Goal: Task Accomplishment & Management: Complete application form

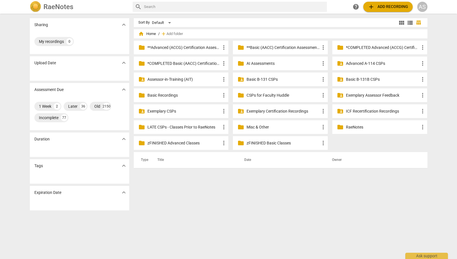
click at [288, 77] on p "Basic B-131 CSPs" at bounding box center [283, 79] width 73 height 6
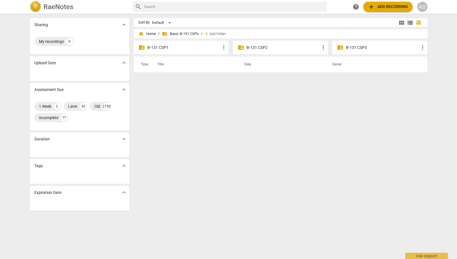
click at [261, 46] on p "B-131 CSP2" at bounding box center [283, 48] width 73 height 6
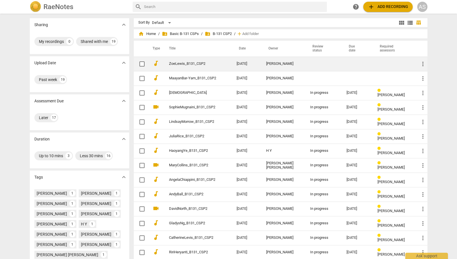
click at [239, 63] on td "[DATE]" at bounding box center [247, 64] width 30 height 14
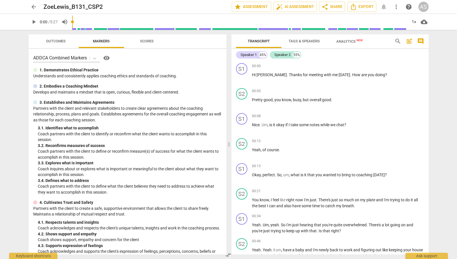
click at [32, 7] on span "arrow_back" at bounding box center [33, 6] width 7 height 7
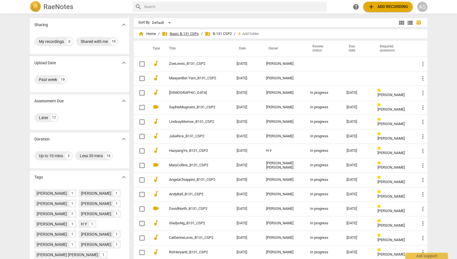
click at [176, 33] on span "folder_shared Basic B-131 CSPs" at bounding box center [180, 34] width 37 height 6
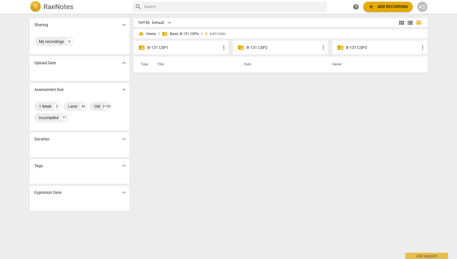
click at [160, 46] on p "B-131 CSP1" at bounding box center [183, 48] width 73 height 6
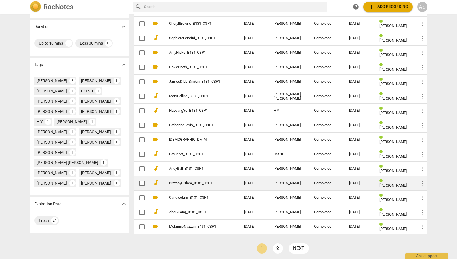
scroll to position [114, 0]
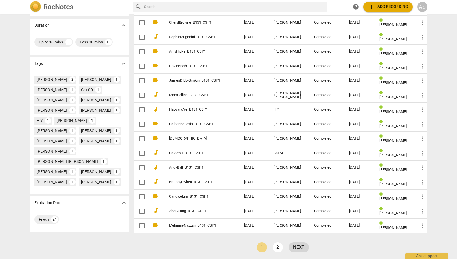
click at [298, 245] on link "next" at bounding box center [299, 247] width 20 height 10
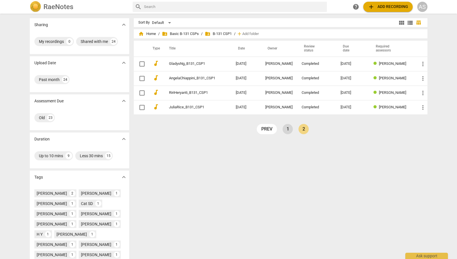
click at [287, 130] on link "1" at bounding box center [288, 129] width 10 height 10
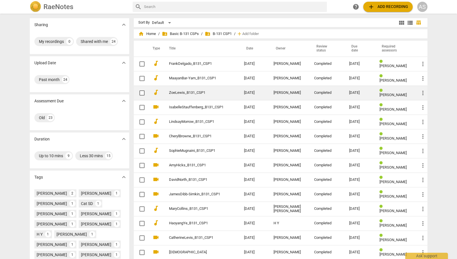
click at [218, 93] on link "ZoeLewis_B131_CSP1" at bounding box center [196, 93] width 55 height 4
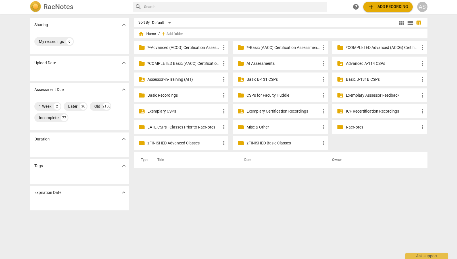
click at [286, 78] on p "Basic B-131 CSPs" at bounding box center [283, 79] width 73 height 6
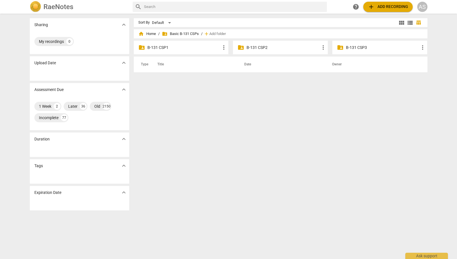
click at [266, 46] on p "B-131 CSP2" at bounding box center [283, 48] width 73 height 6
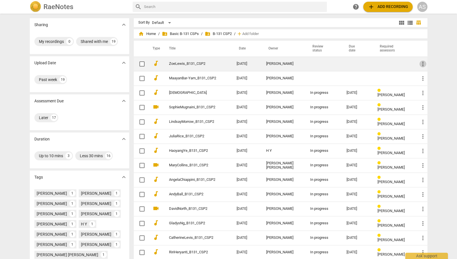
click at [421, 62] on span "more_vert" at bounding box center [422, 63] width 7 height 7
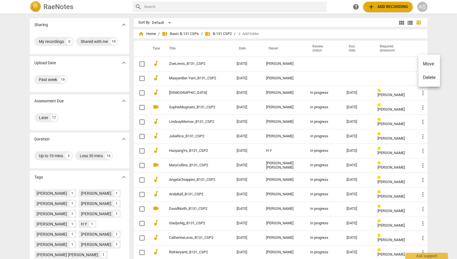
click at [426, 77] on li "Delete" at bounding box center [429, 78] width 22 height 14
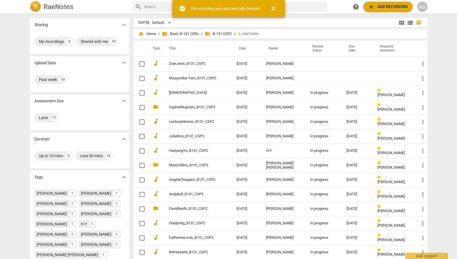
click at [421, 9] on div "AS" at bounding box center [422, 7] width 10 height 10
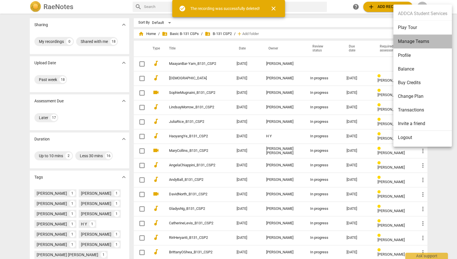
click at [434, 39] on li "Manage Teams" at bounding box center [422, 42] width 59 height 14
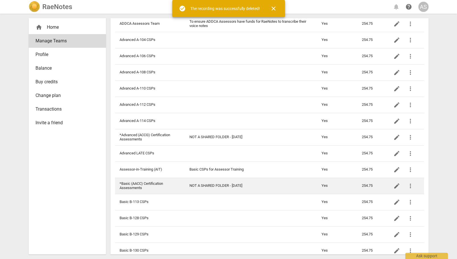
scroll to position [114, 0]
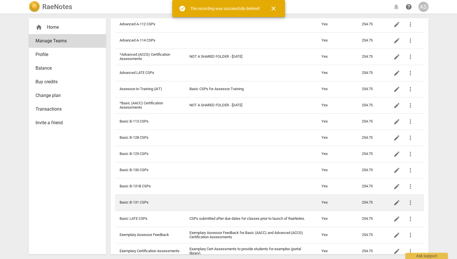
click at [144, 197] on td "Basic B-131 CSPs" at bounding box center [150, 202] width 70 height 16
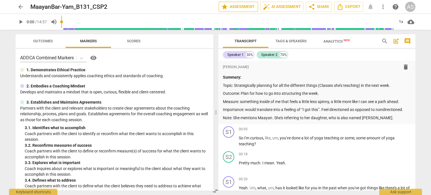
click at [236, 5] on span "star Assessment" at bounding box center [238, 6] width 34 height 7
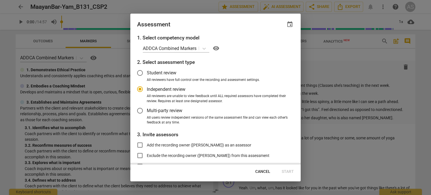
click at [288, 23] on span "event" at bounding box center [290, 24] width 7 height 7
radio input "false"
click at [273, 42] on input "date" at bounding box center [256, 44] width 40 height 8
type input "[DATE]"
click at [220, 27] on div at bounding box center [215, 97] width 431 height 195
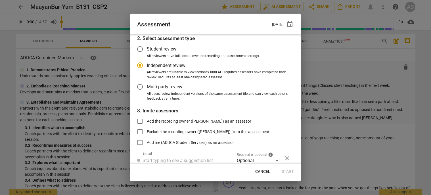
scroll to position [46, 0]
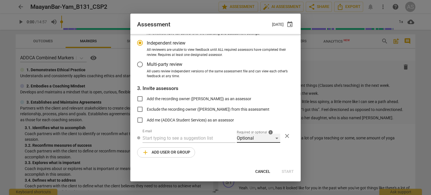
click at [262, 137] on div "Optional" at bounding box center [258, 138] width 43 height 9
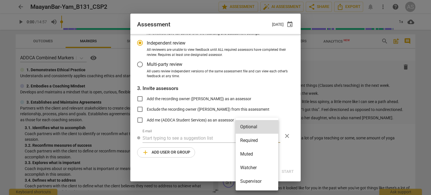
click at [250, 143] on li "Required" at bounding box center [257, 141] width 43 height 14
radio input "false"
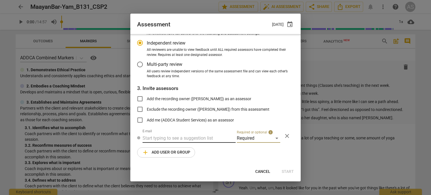
click at [204, 139] on input "text" at bounding box center [189, 138] width 93 height 9
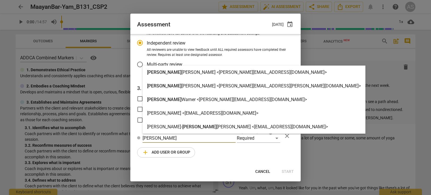
type input "[PERSON_NAME]"
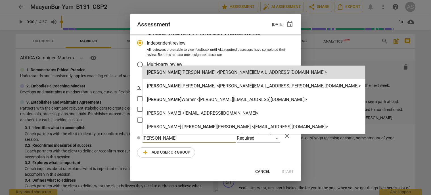
click at [210, 74] on strong "[PERSON_NAME] <[PERSON_NAME][EMAIL_ADDRESS][DOMAIN_NAME]>" at bounding box center [253, 72] width 145 height 5
radio input "false"
type input "[PERSON_NAME] <[PERSON_NAME][EMAIL_ADDRESS][DOMAIN_NAME]>"
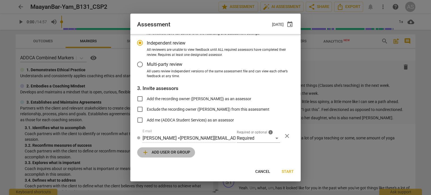
click at [180, 157] on button "add Add user or group" at bounding box center [166, 152] width 58 height 10
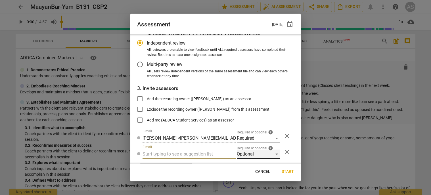
click at [255, 153] on div "Optional" at bounding box center [258, 154] width 43 height 9
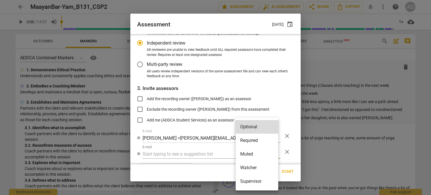
click at [254, 152] on li "Muted" at bounding box center [257, 154] width 43 height 14
radio input "false"
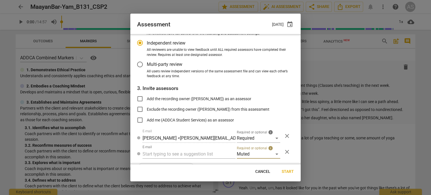
click at [186, 149] on div "E-mail" at bounding box center [189, 152] width 93 height 14
click at [186, 152] on input "text" at bounding box center [189, 154] width 93 height 9
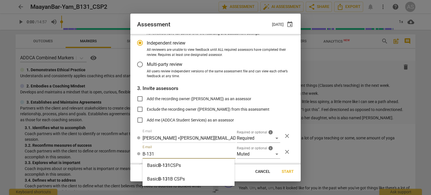
type input "B-131"
click at [185, 164] on div "Basic B-131 CSPs" at bounding box center [189, 166] width 92 height 14
radio input "false"
type input "Basic B-131 CSPs"
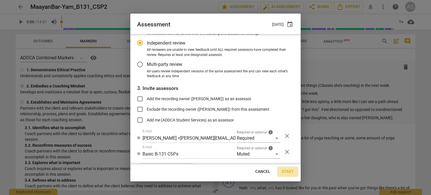
click at [293, 169] on span "Start" at bounding box center [288, 172] width 12 height 6
radio input "false"
type input "[PERSON_NAME] <[EMAIL_ADDRESS][DOMAIN_NAME]>"
type input "[PERSON_NAME] <[PERSON_NAME][EMAIL_ADDRESS][DOMAIN_NAME]>"
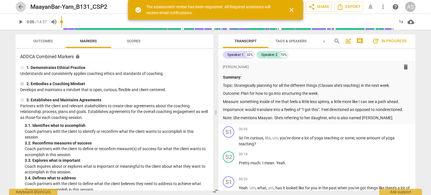
click at [22, 7] on span "arrow_back" at bounding box center [20, 6] width 7 height 7
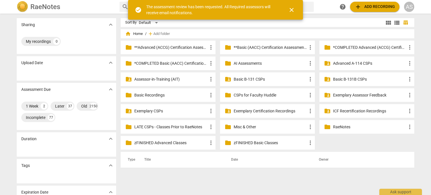
click at [268, 78] on p "Basic B-131 CSPs" at bounding box center [270, 79] width 73 height 6
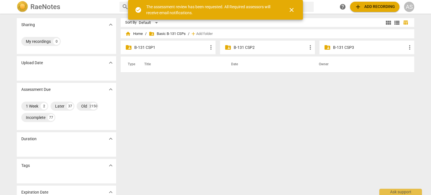
click at [260, 52] on div "folder_shared B-131 CSP2 more_vert" at bounding box center [267, 48] width 95 height 14
click at [260, 47] on p "B-131 CSP2" at bounding box center [270, 48] width 73 height 6
